Goal: Information Seeking & Learning: Learn about a topic

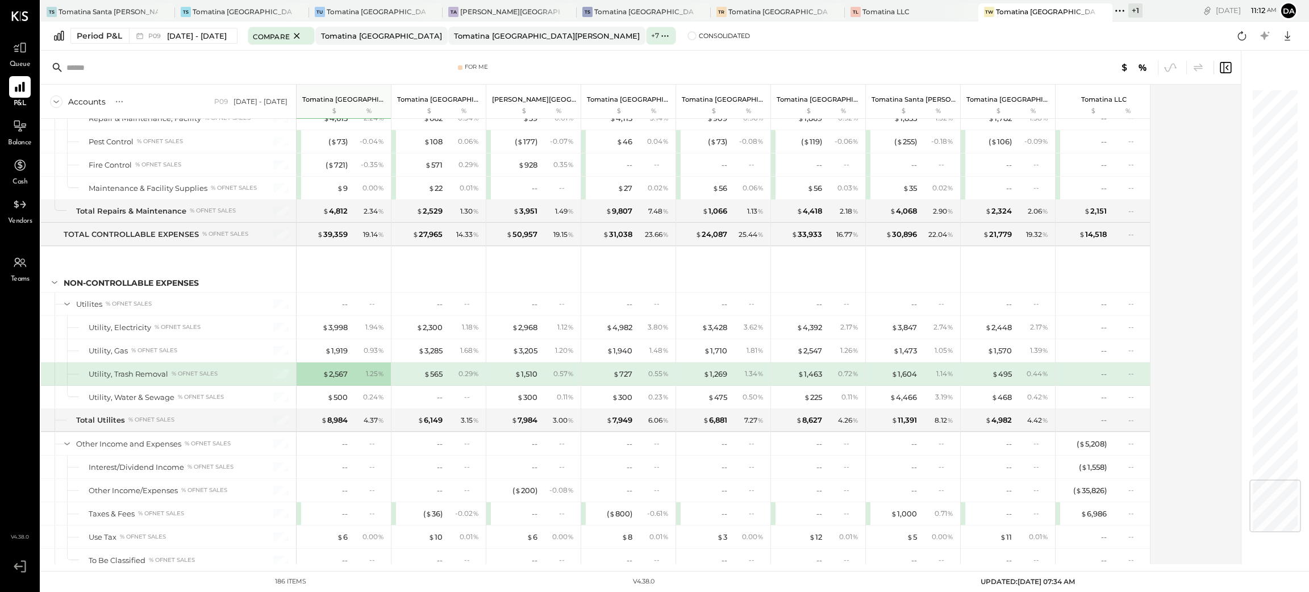
scroll to position [3321, 0]
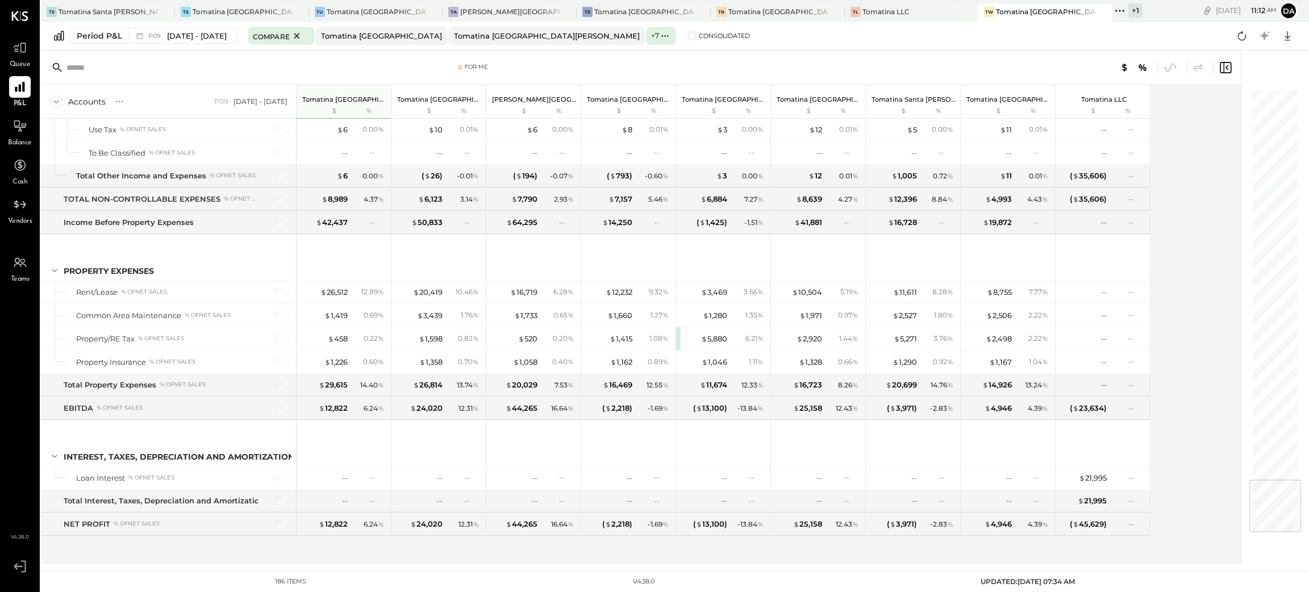
click at [635, 55] on div "For Me" at bounding box center [641, 68] width 1200 height 34
drag, startPoint x: 1308, startPoint y: 116, endPoint x: 632, endPoint y: 133, distance: 676.4
click at [1298, 74] on div "For Me Accounts S % GL P09 [DATE] - [DATE] Tomatina [GEOGRAPHIC_DATA] $ % Tomat…" at bounding box center [675, 308] width 1268 height 514
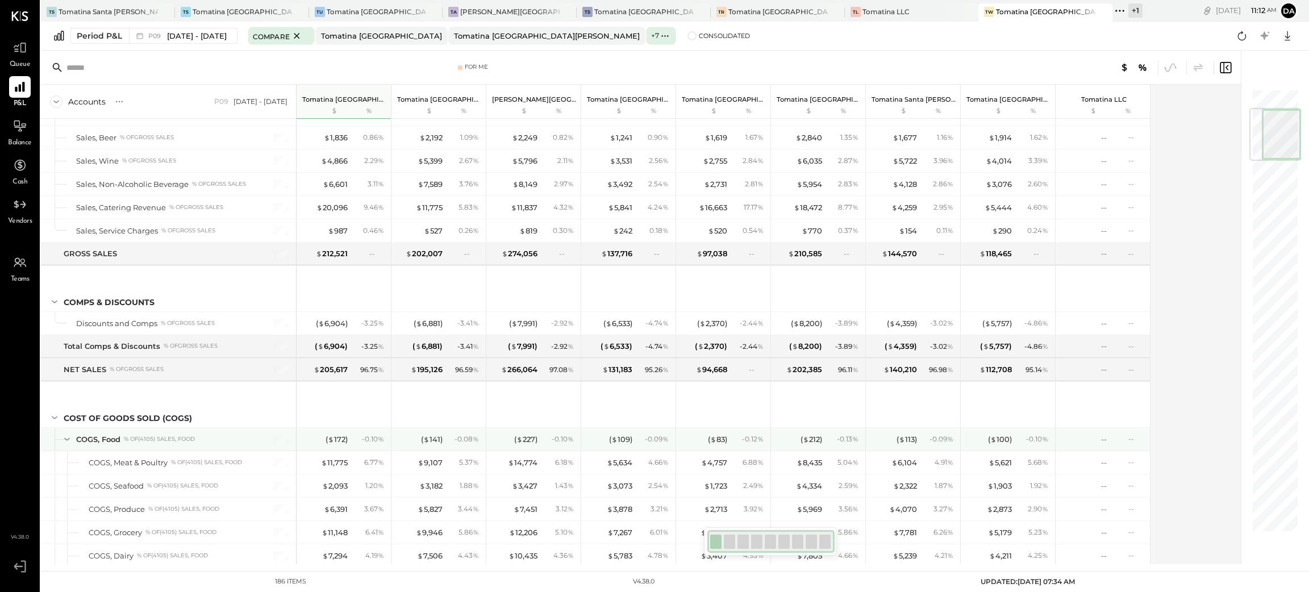
scroll to position [170, 0]
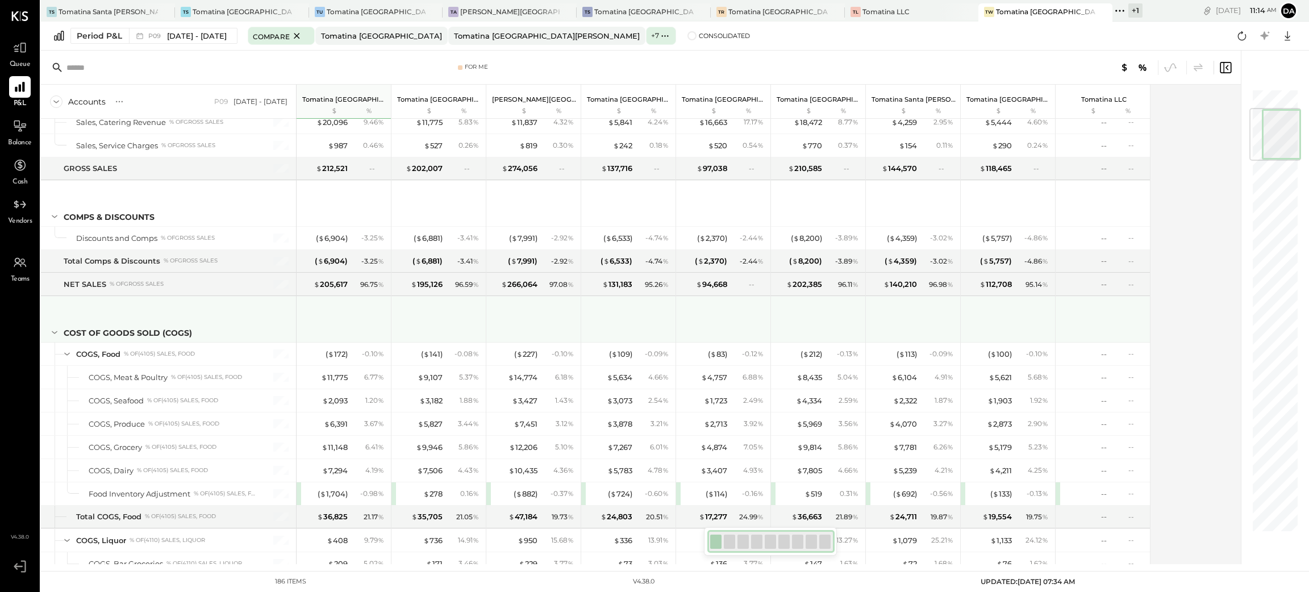
click at [623, 320] on div at bounding box center [629, 318] width 85 height 42
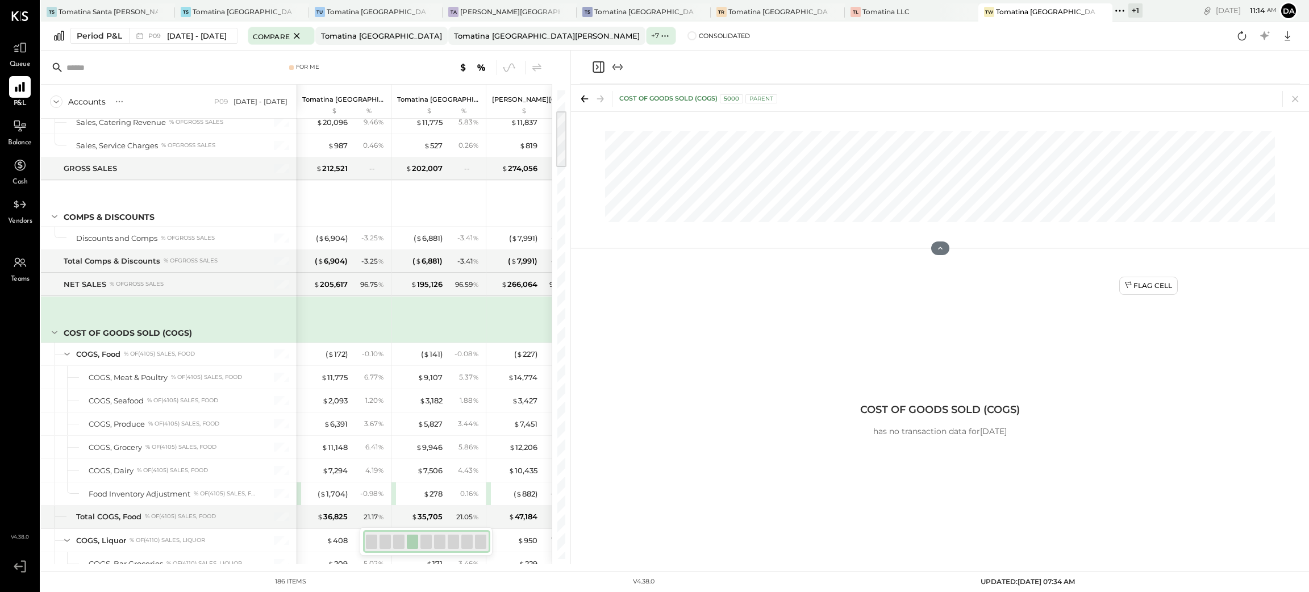
drag, startPoint x: 623, startPoint y: 320, endPoint x: 1295, endPoint y: 283, distance: 673.2
click at [1295, 285] on div "Flag Cell COST OF GOODS SOLD (COGS) has no transaction data for [DATE]" at bounding box center [940, 414] width 738 height 300
click at [595, 65] on icon "Close panel" at bounding box center [598, 67] width 14 height 14
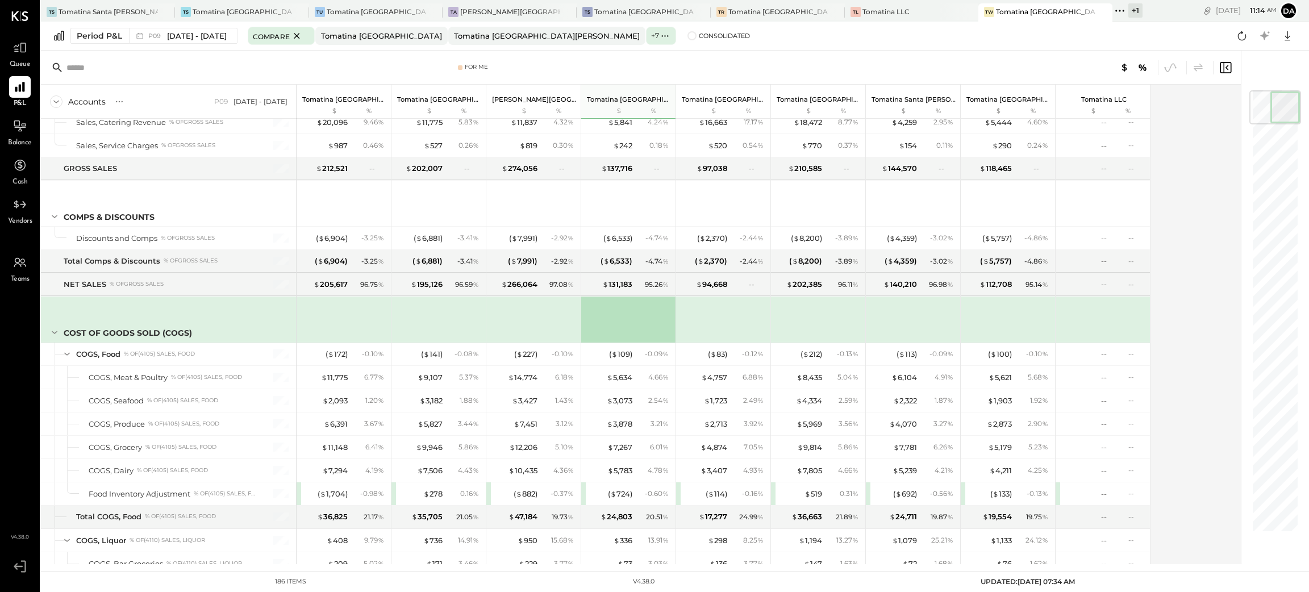
click at [1303, 186] on div "For Me Accounts S % GL P09 [DATE] - [DATE] Tomatina [GEOGRAPHIC_DATA] $ % Tomat…" at bounding box center [675, 308] width 1268 height 514
click at [1308, 195] on div "For Me Accounts S % GL P09 [DATE] - [DATE] Tomatina [GEOGRAPHIC_DATA] $ % Tomat…" at bounding box center [675, 308] width 1268 height 514
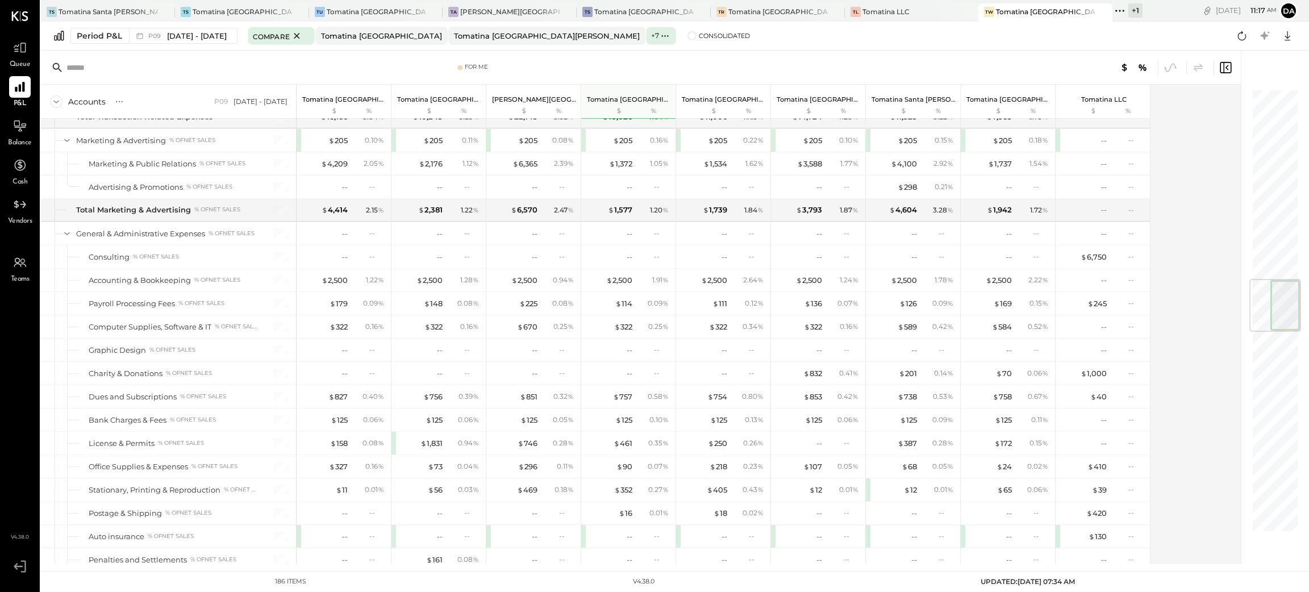
scroll to position [1619, 0]
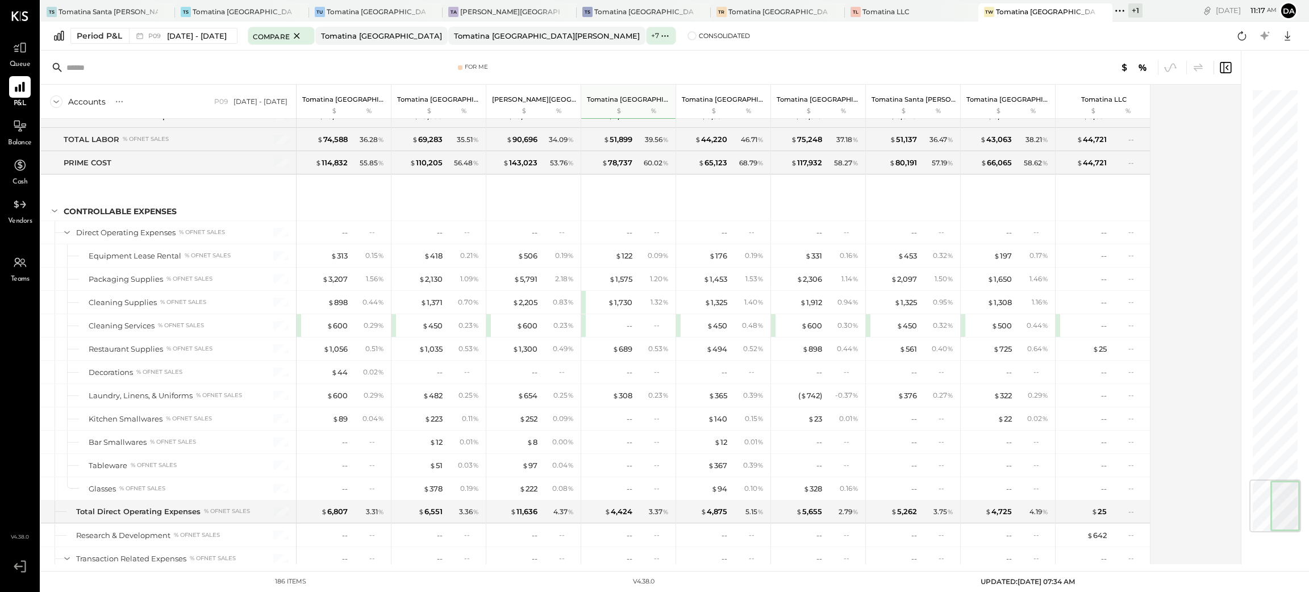
click at [844, 44] on div "Period P&L P09 [DATE] - [DATE] Compare Tomatina [GEOGRAPHIC_DATA] [GEOGRAPHIC_D…" at bounding box center [675, 36] width 1268 height 29
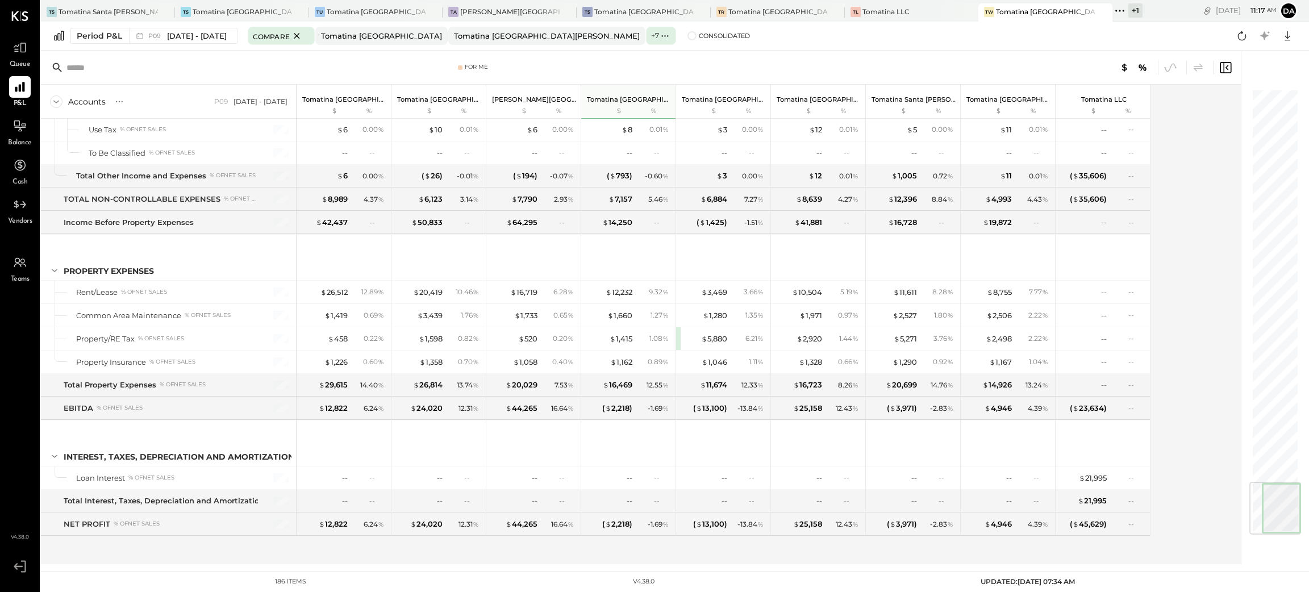
scroll to position [3321, 0]
drag, startPoint x: 1285, startPoint y: 568, endPoint x: 1245, endPoint y: 586, distance: 43.7
click at [1281, 576] on main "TS Tomatina [GEOGRAPHIC_DATA] TS Tomatina [GEOGRAPHIC_DATA] [GEOGRAPHIC_DATA] […" at bounding box center [675, 296] width 1268 height 592
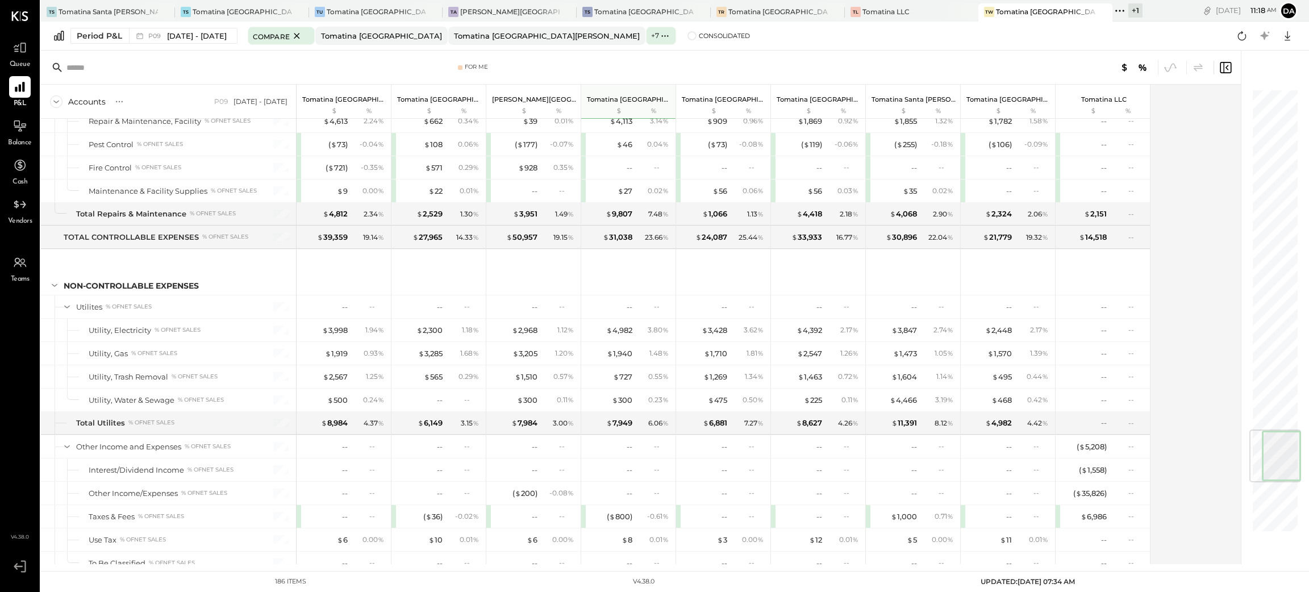
click at [1269, 430] on div at bounding box center [1275, 456] width 52 height 53
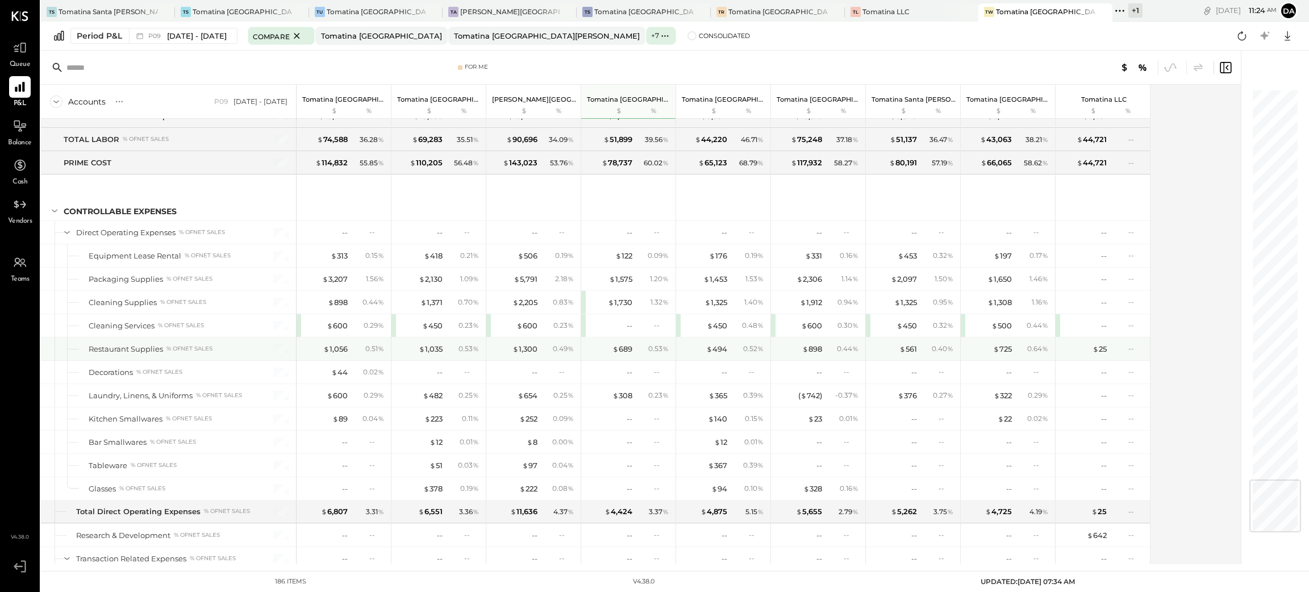
scroll to position [3321, 0]
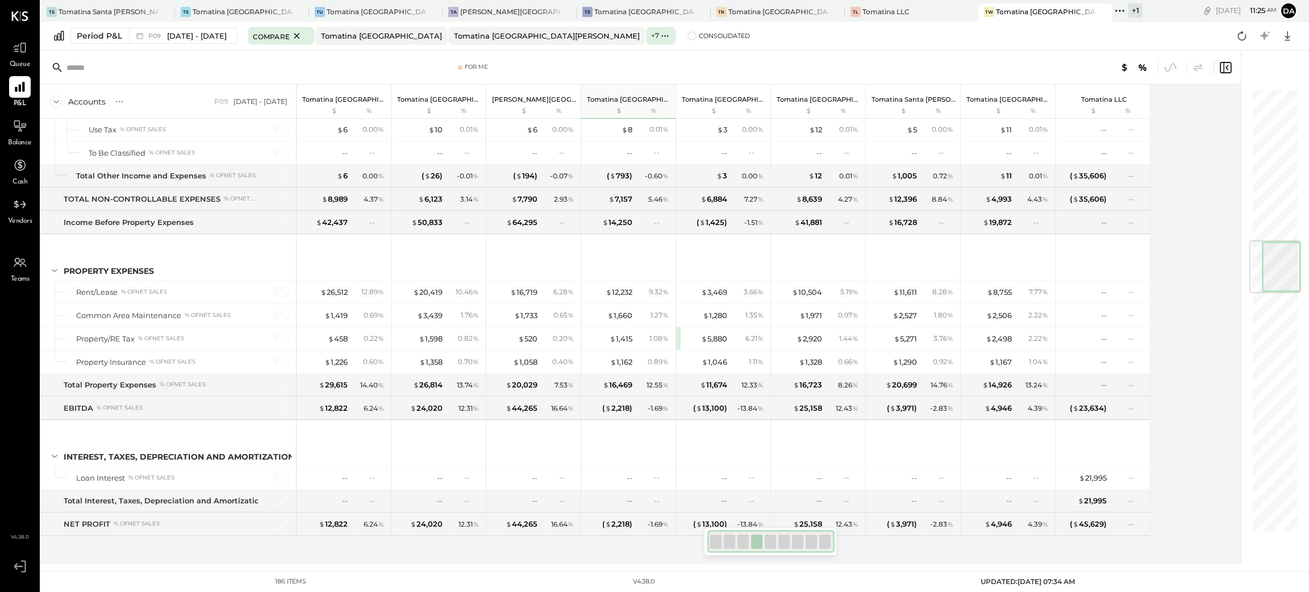
drag, startPoint x: 1266, startPoint y: 505, endPoint x: 1301, endPoint y: 265, distance: 241.7
click at [1301, 265] on div "For Me Accounts S % GL P09 [DATE] - [DATE] Tomatina [GEOGRAPHIC_DATA] $ % Tomat…" at bounding box center [675, 308] width 1268 height 514
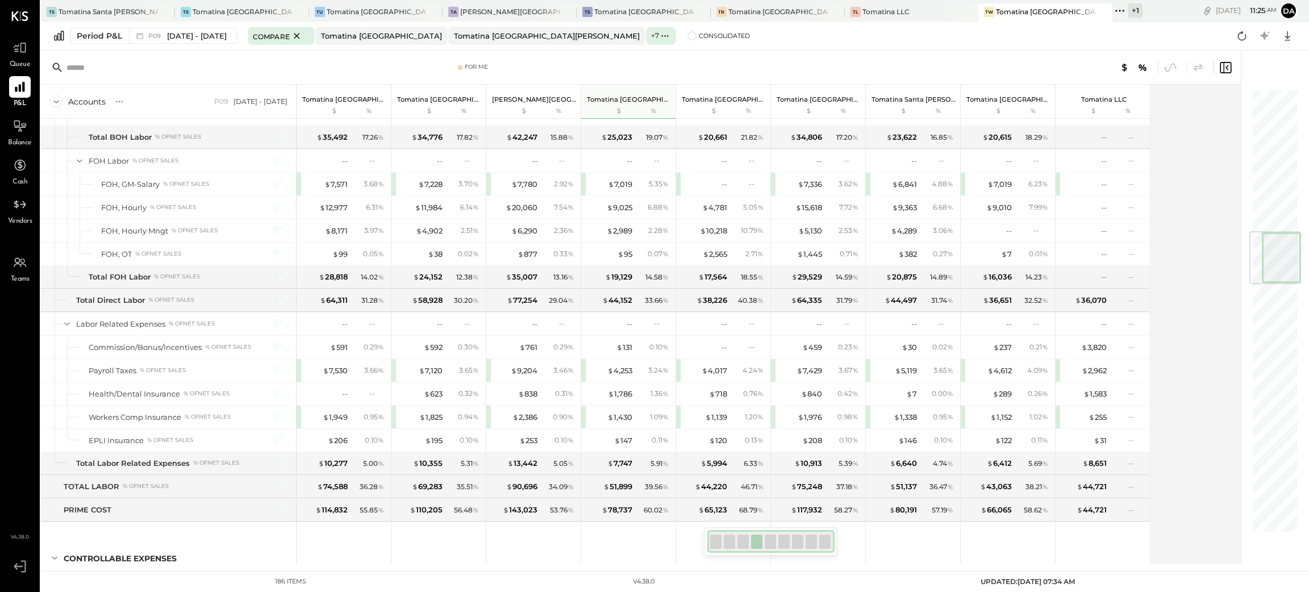
scroll to position [1194, 0]
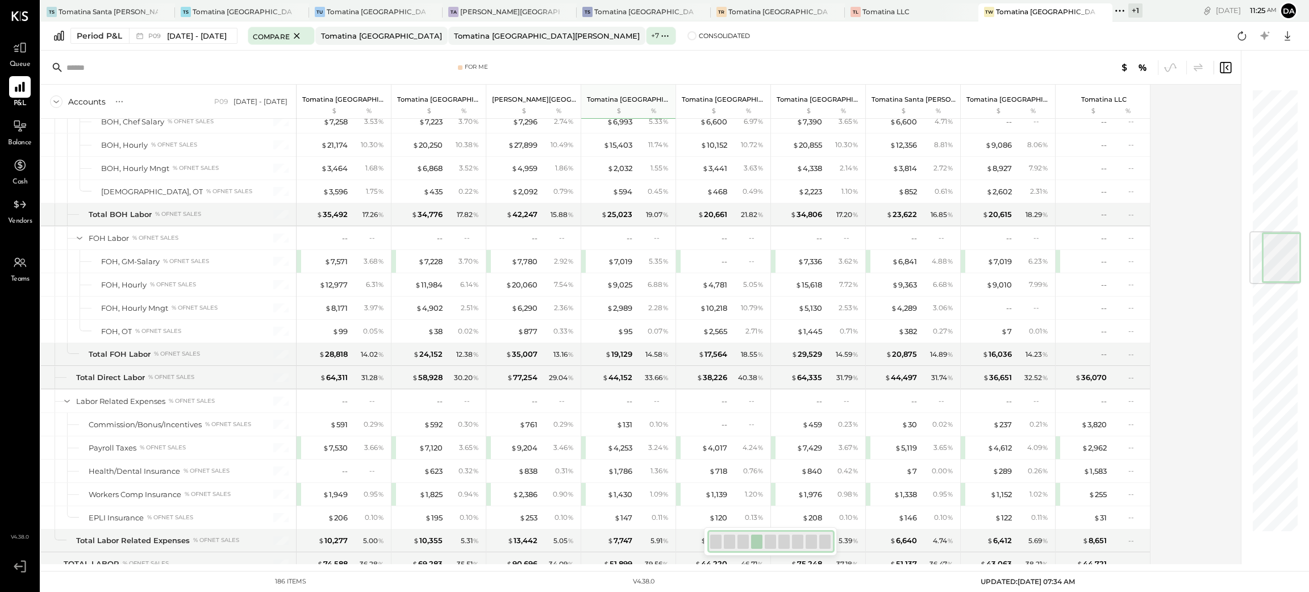
drag, startPoint x: 1280, startPoint y: 276, endPoint x: 1274, endPoint y: 266, distance: 10.9
click at [1274, 266] on div at bounding box center [1281, 257] width 39 height 51
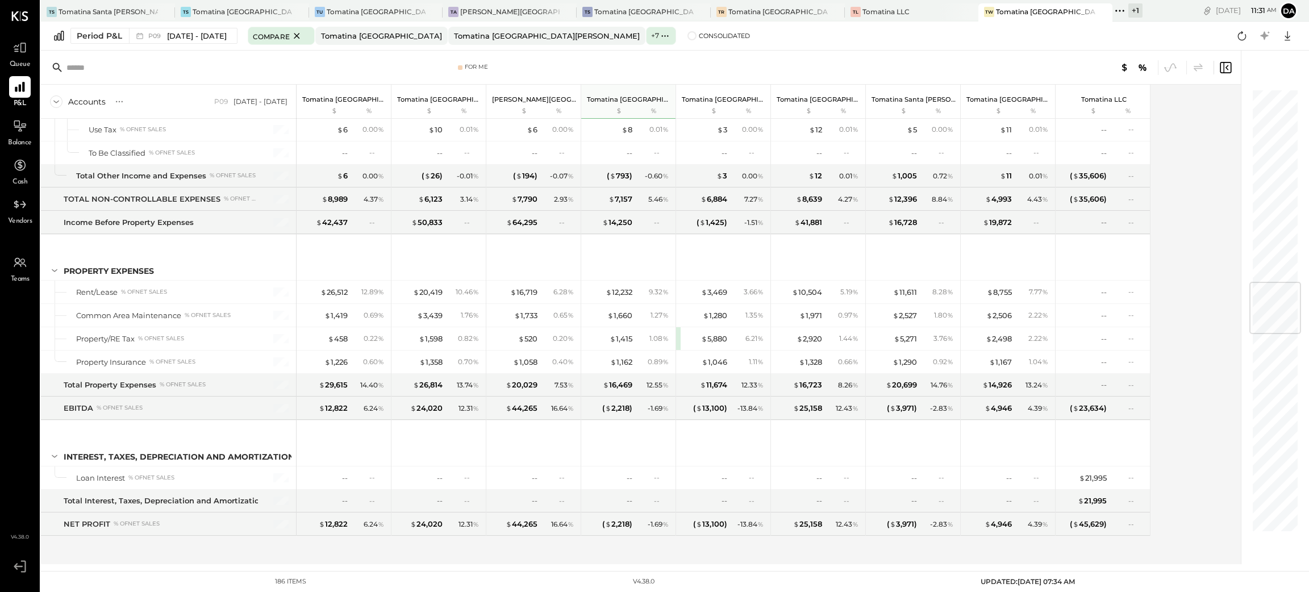
scroll to position [1640, 0]
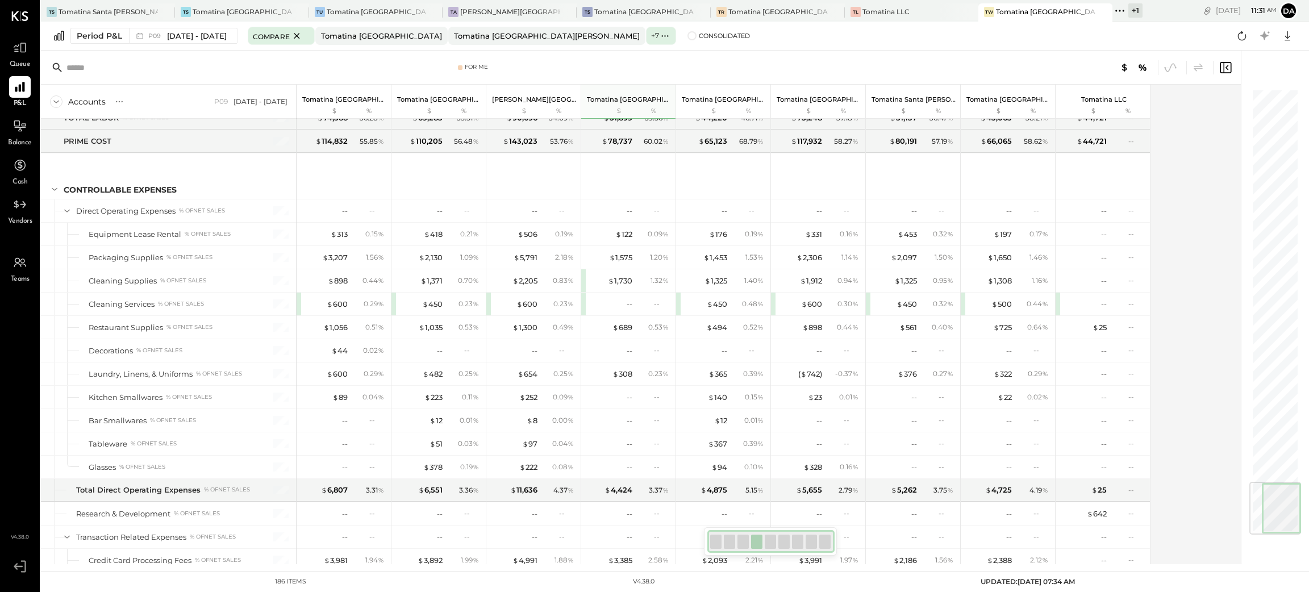
drag, startPoint x: 1276, startPoint y: 299, endPoint x: 1261, endPoint y: 544, distance: 245.3
click at [1261, 544] on div at bounding box center [1269, 308] width 57 height 514
